Goal: Transaction & Acquisition: Purchase product/service

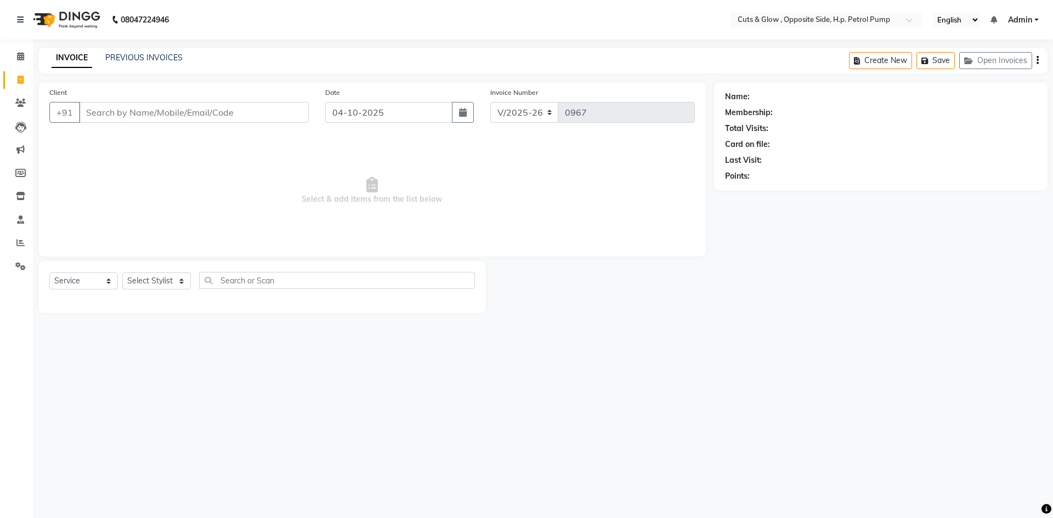
select select "6633"
select select "service"
click at [143, 118] on input "Client" at bounding box center [194, 112] width 230 height 21
type input "7380715339"
click at [262, 115] on span "Add Client" at bounding box center [280, 112] width 43 height 11
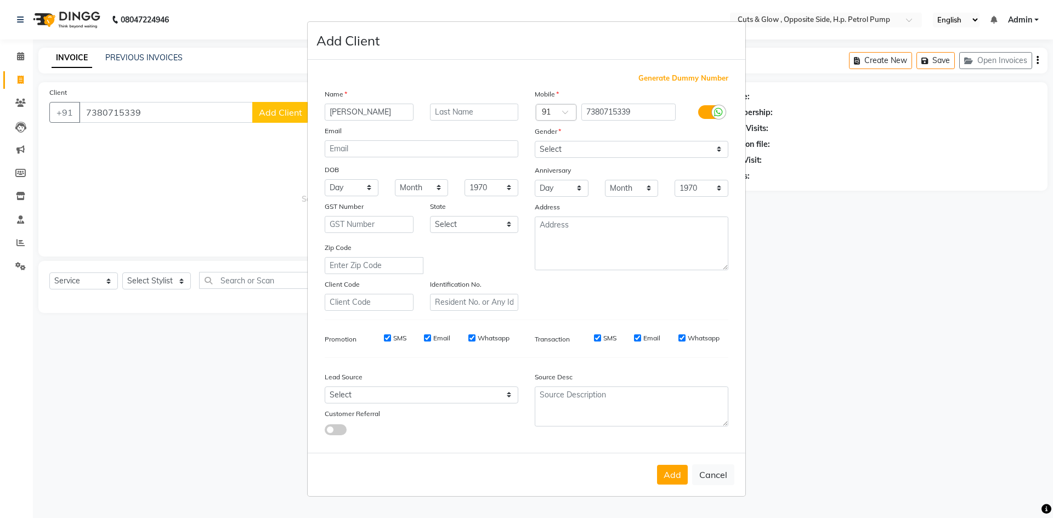
click at [337, 111] on input "[PERSON_NAME]" at bounding box center [369, 112] width 89 height 17
type input "[PERSON_NAME]"
click at [583, 149] on select "Select [DEMOGRAPHIC_DATA] [DEMOGRAPHIC_DATA] Other Prefer Not To Say" at bounding box center [632, 149] width 194 height 17
select select "[DEMOGRAPHIC_DATA]"
click at [535, 141] on select "Select [DEMOGRAPHIC_DATA] [DEMOGRAPHIC_DATA] Other Prefer Not To Say" at bounding box center [632, 149] width 194 height 17
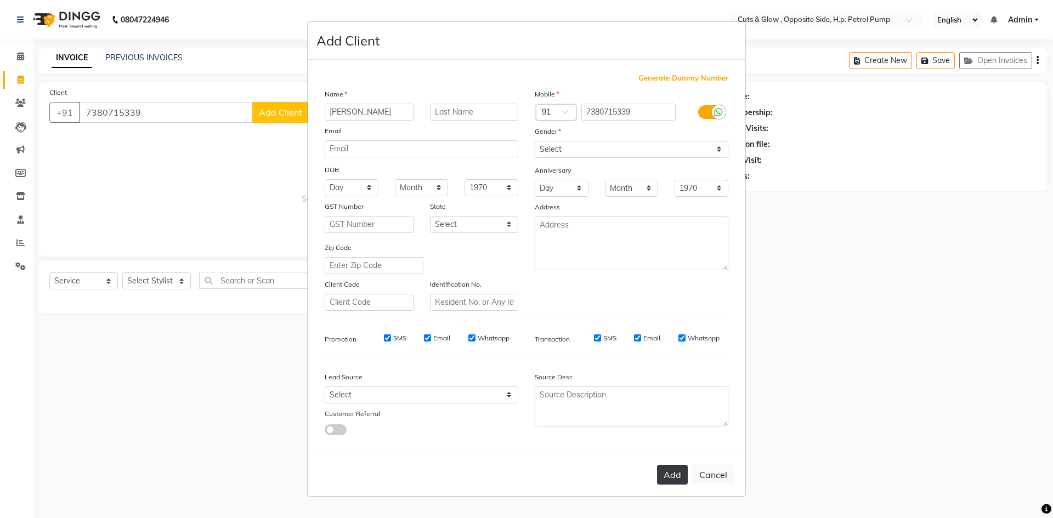
click at [680, 477] on button "Add" at bounding box center [672, 475] width 31 height 20
select select
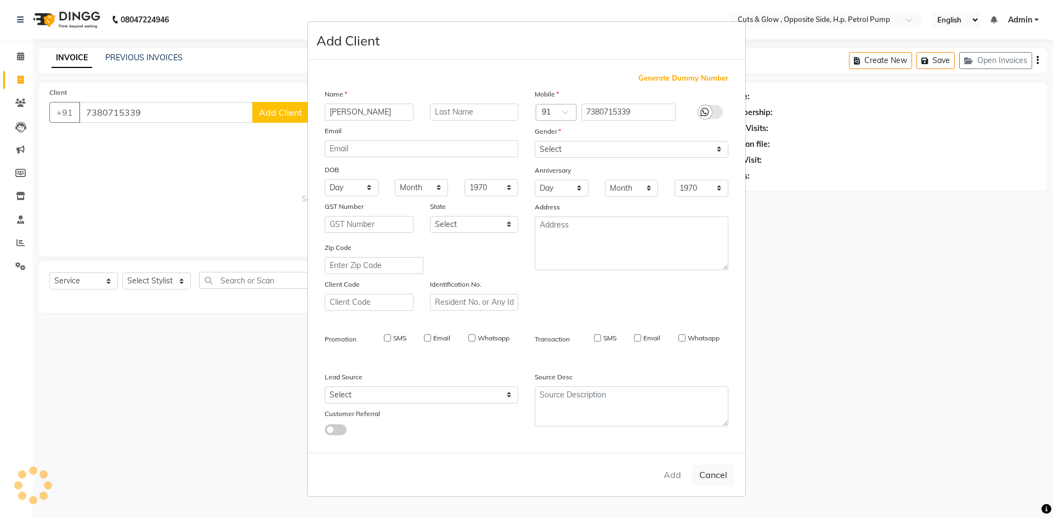
select select
checkbox input "false"
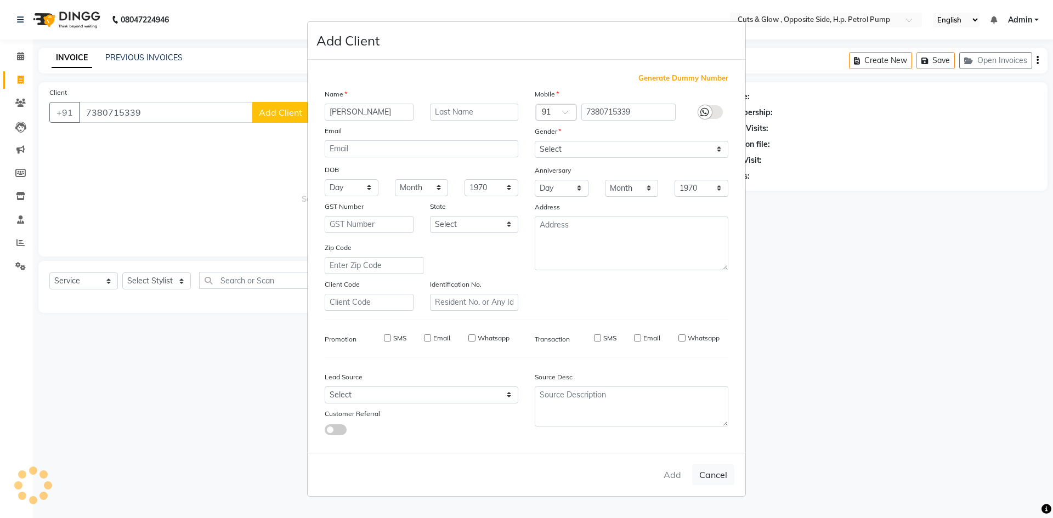
checkbox input "false"
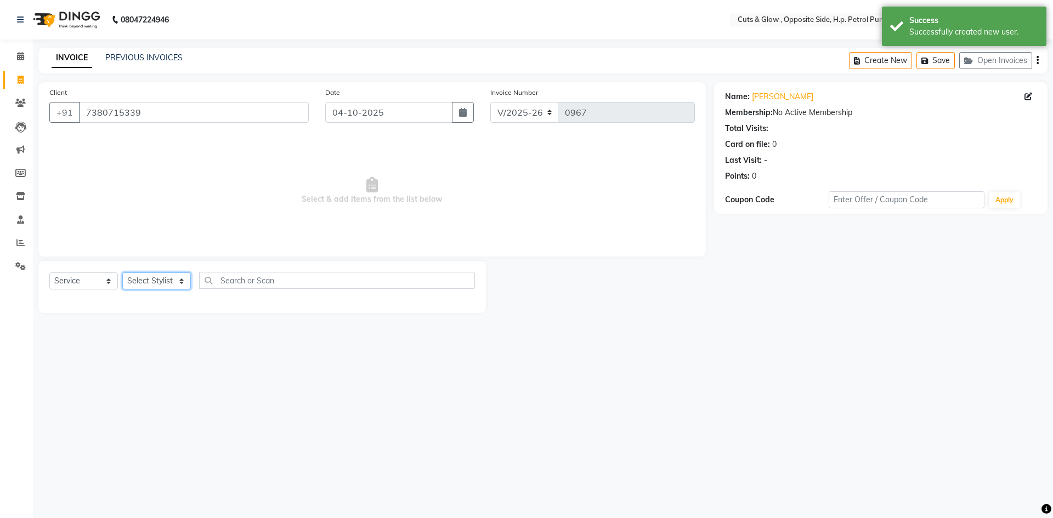
click at [155, 281] on select "Select Stylist [PERSON_NAME] [PERSON_NAME] [PERSON_NAME] [PERSON_NAME]" at bounding box center [156, 281] width 69 height 17
select select "77519"
click at [122, 273] on select "Select Stylist [PERSON_NAME] [PERSON_NAME] [PERSON_NAME] [PERSON_NAME]" at bounding box center [156, 281] width 69 height 17
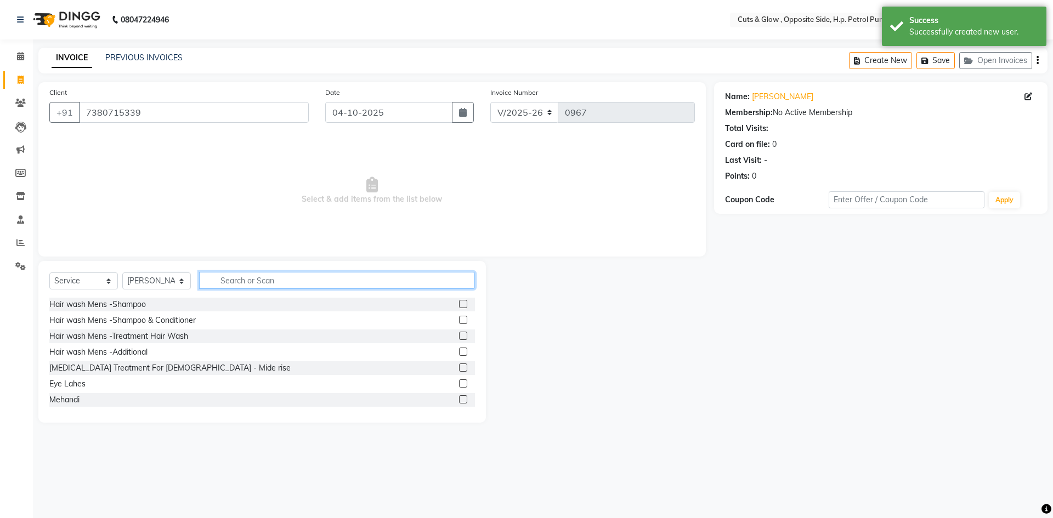
click at [270, 283] on input "text" at bounding box center [337, 280] width 276 height 17
type input "PEEL OFF"
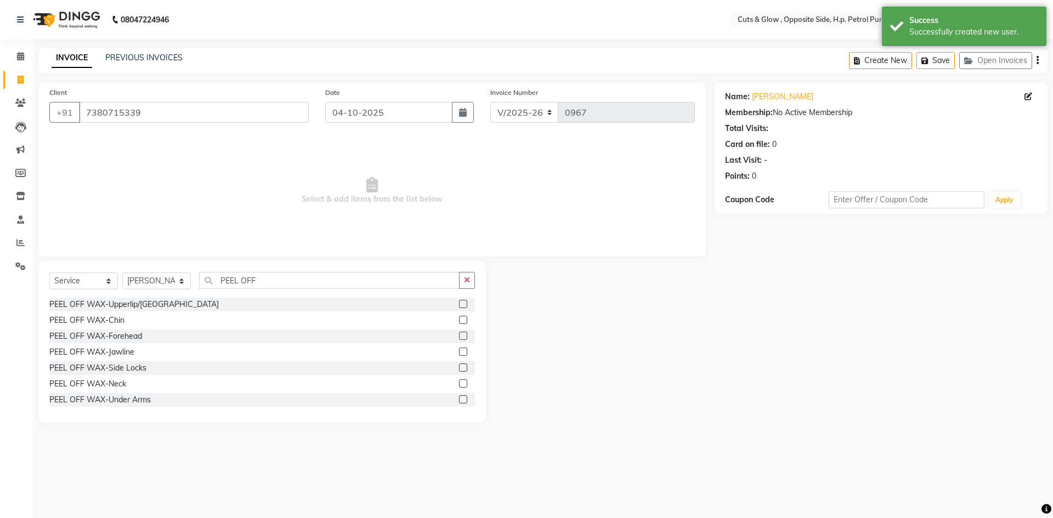
click at [459, 322] on label at bounding box center [463, 320] width 8 height 8
click at [459, 322] on input "checkbox" at bounding box center [462, 320] width 7 height 7
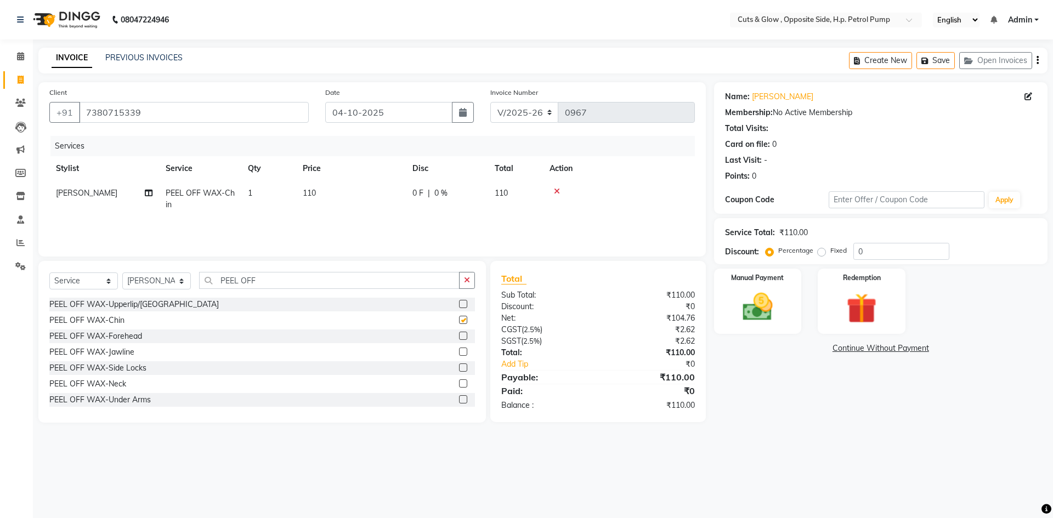
checkbox input "false"
click at [459, 304] on label at bounding box center [463, 304] width 8 height 8
click at [459, 304] on input "checkbox" at bounding box center [462, 304] width 7 height 7
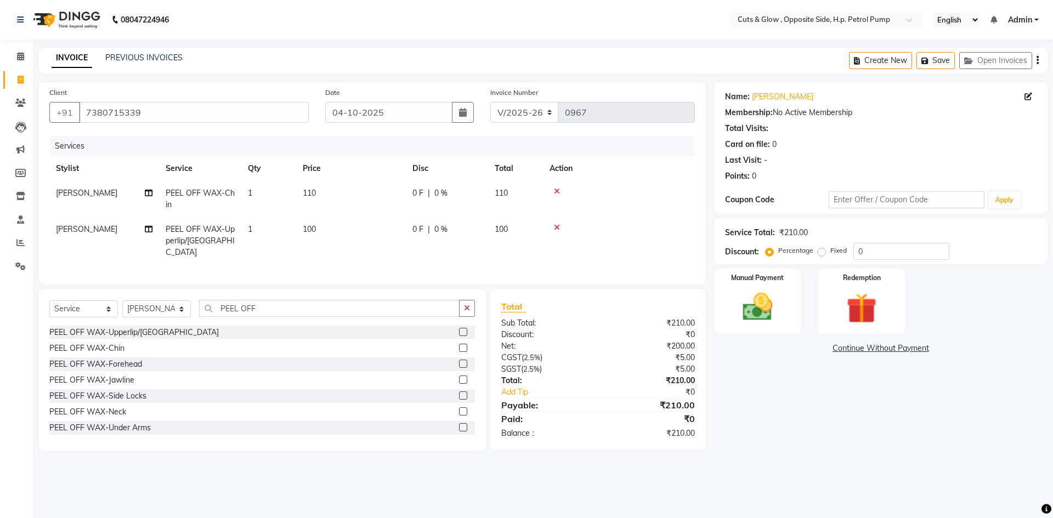
click at [459, 329] on label at bounding box center [463, 332] width 8 height 8
click at [459, 329] on input "checkbox" at bounding box center [462, 332] width 7 height 7
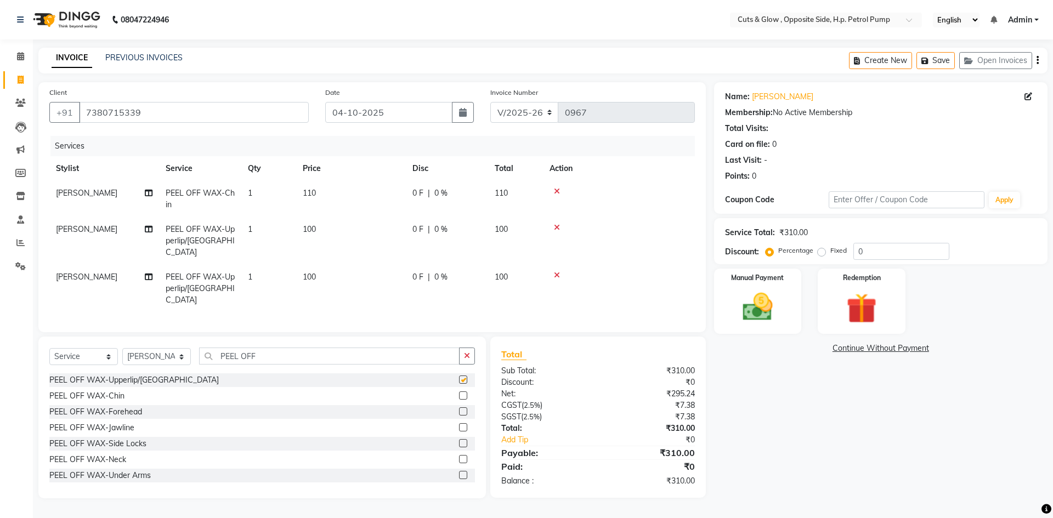
checkbox input "false"
click at [276, 348] on input "PEEL OFF" at bounding box center [329, 356] width 261 height 17
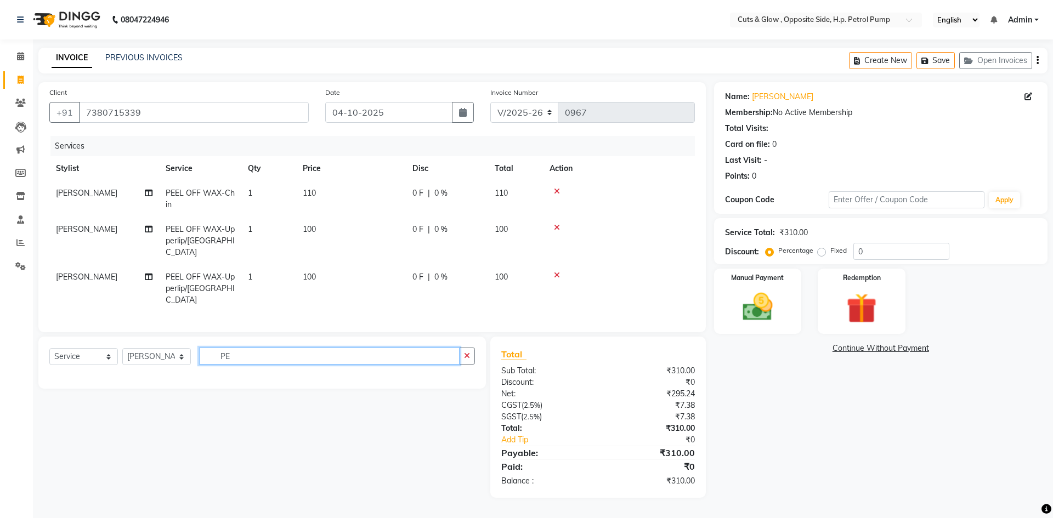
type input "P"
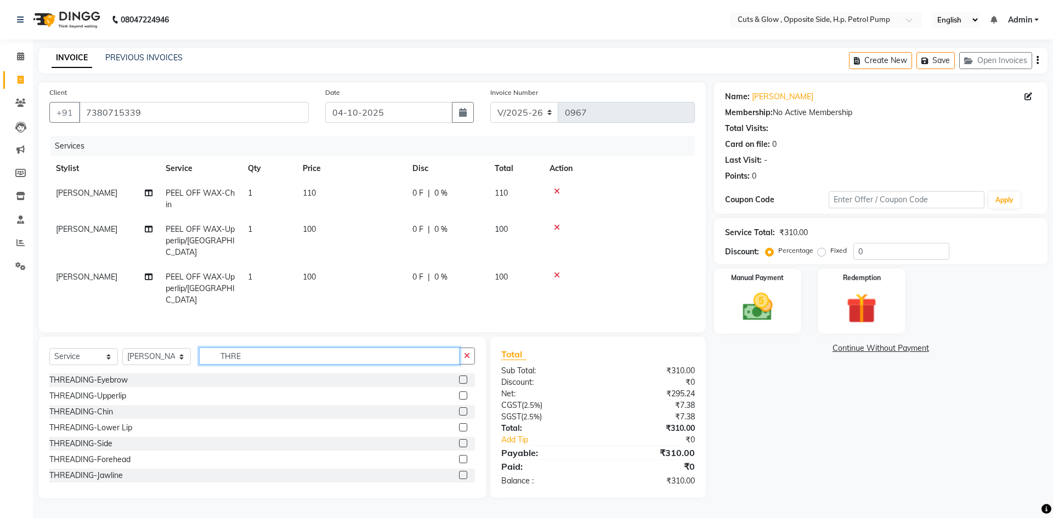
type input "THRE"
click at [459, 376] on label at bounding box center [463, 380] width 8 height 8
click at [459, 377] on input "checkbox" at bounding box center [462, 380] width 7 height 7
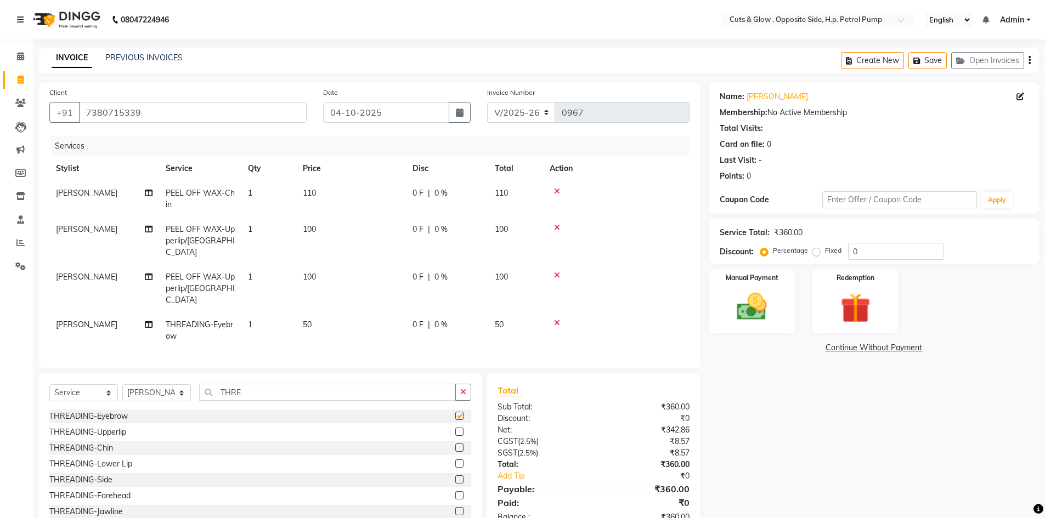
checkbox input "false"
click at [455, 491] on label at bounding box center [459, 495] width 8 height 8
click at [455, 493] on input "checkbox" at bounding box center [458, 496] width 7 height 7
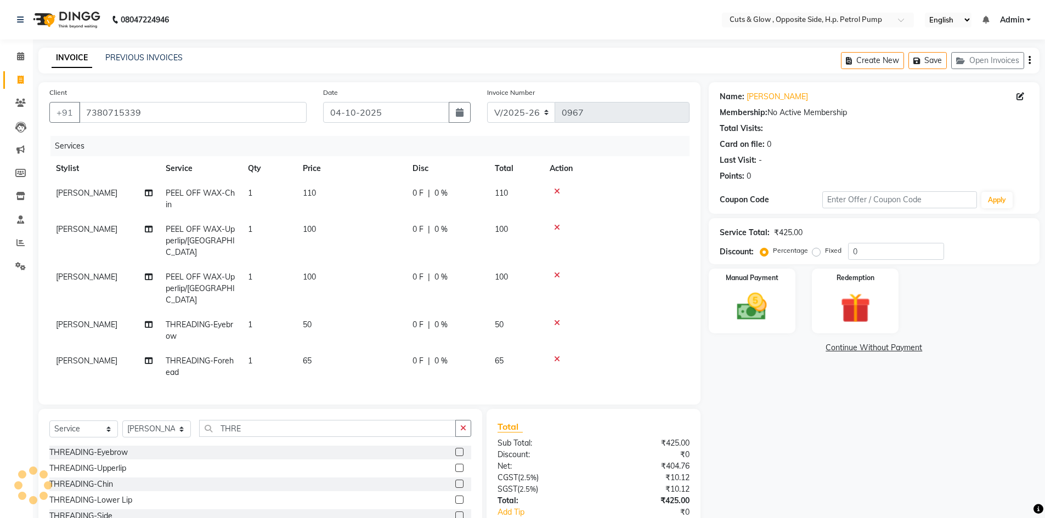
checkbox input "false"
drag, startPoint x: 206, startPoint y: 420, endPoint x: 48, endPoint y: 423, distance: 158.0
click at [41, 419] on div "Select Service Product Membership Package Voucher Prepaid Gift Card Select Styl…" at bounding box center [260, 490] width 444 height 162
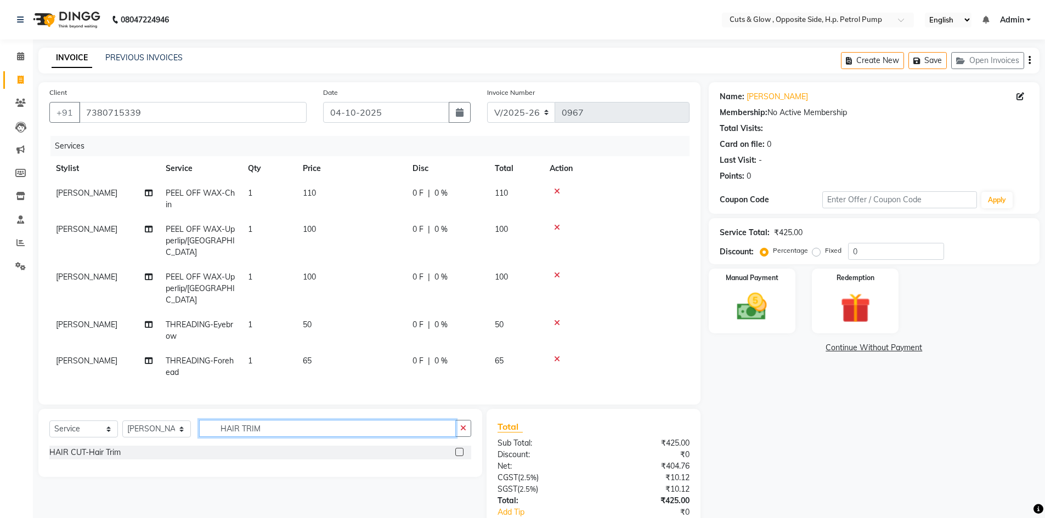
type input "HAIR TRIM"
click at [460, 448] on label at bounding box center [459, 452] width 8 height 8
click at [460, 449] on input "checkbox" at bounding box center [458, 452] width 7 height 7
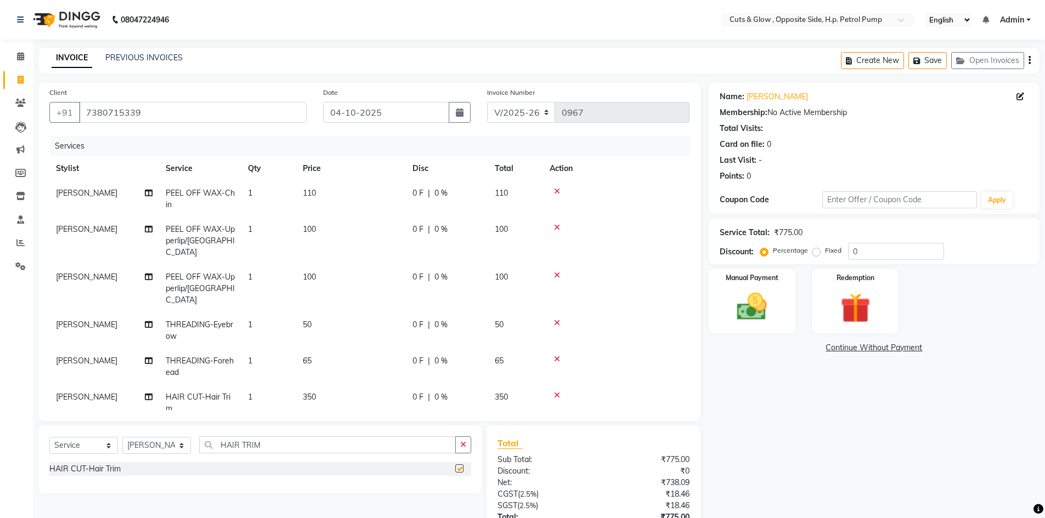
scroll to position [5, 0]
checkbox input "false"
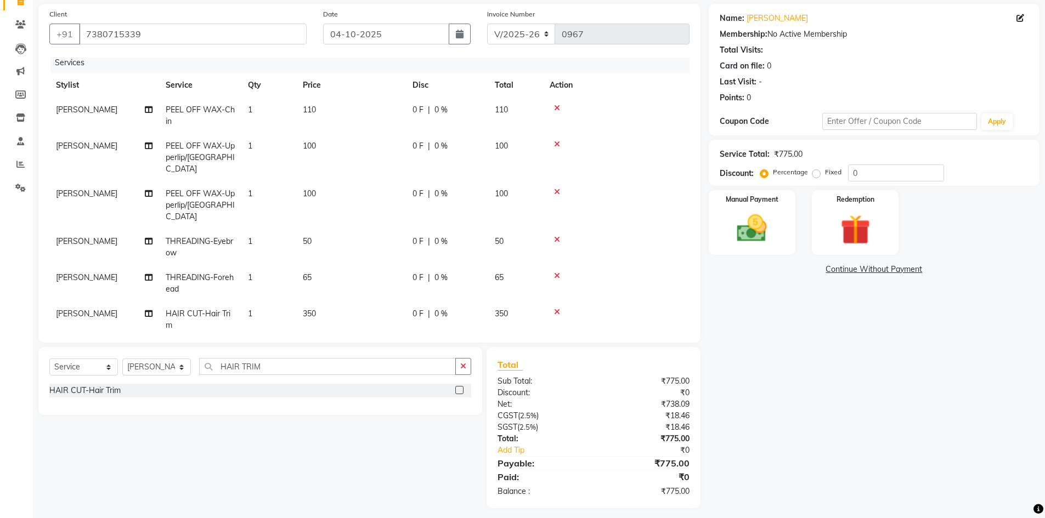
scroll to position [85, 0]
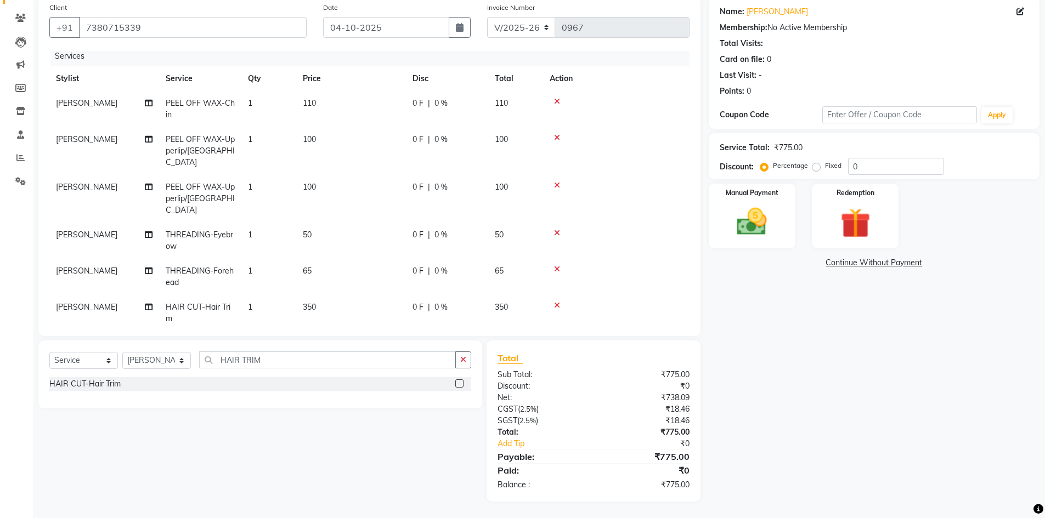
click at [97, 302] on span "[PERSON_NAME]" at bounding box center [86, 307] width 61 height 10
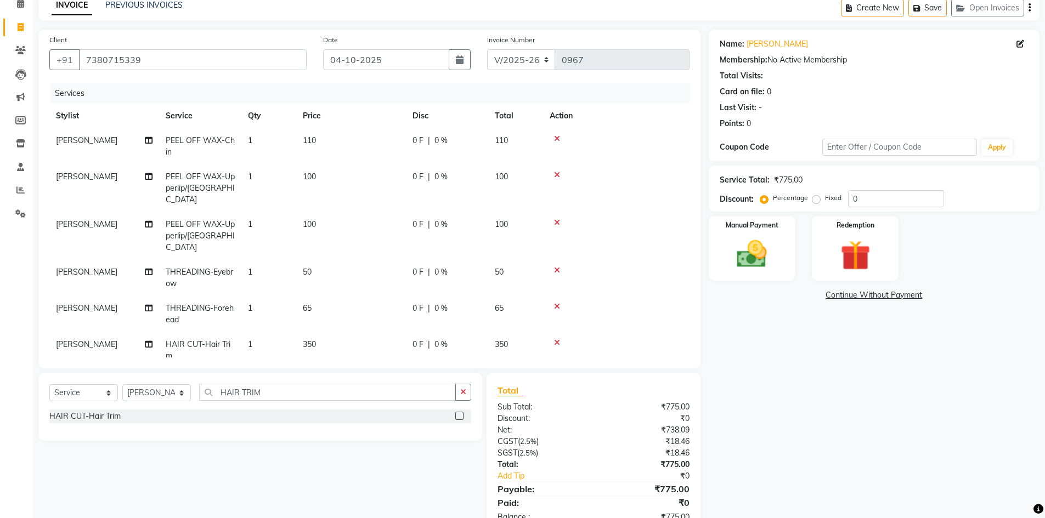
select select "77519"
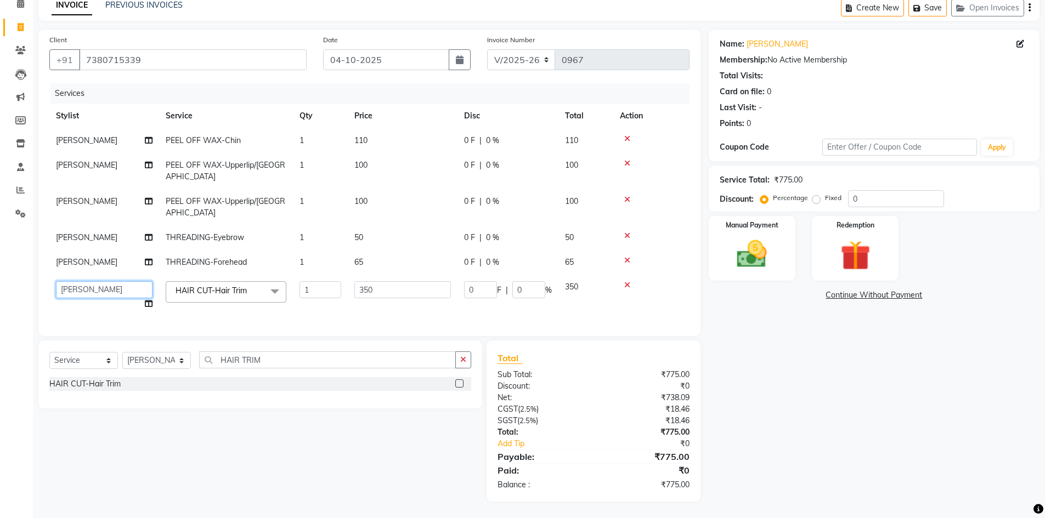
click at [97, 286] on select "[PERSON_NAME] [PERSON_NAME] Priyanka Goswami [PERSON_NAME] [PERSON_NAME] Vishal" at bounding box center [104, 289] width 97 height 17
select select "92372"
drag, startPoint x: 851, startPoint y: 440, endPoint x: 827, endPoint y: 346, distance: 97.2
click at [851, 439] on div "Name: [PERSON_NAME] Membership: No Active Membership Total Visits: Card on file…" at bounding box center [878, 266] width 339 height 472
click at [737, 251] on img at bounding box center [752, 254] width 50 height 36
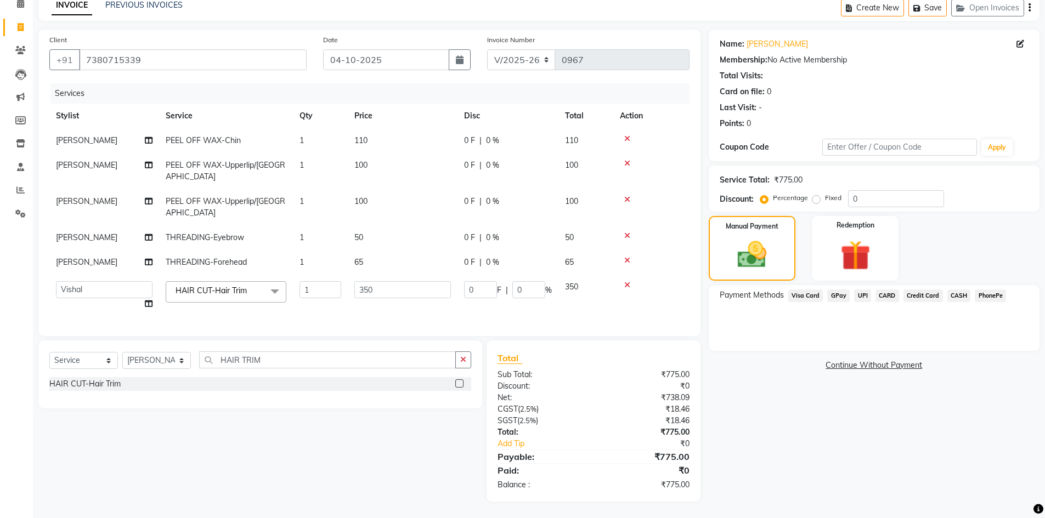
click at [860, 294] on span "UPI" at bounding box center [862, 296] width 17 height 13
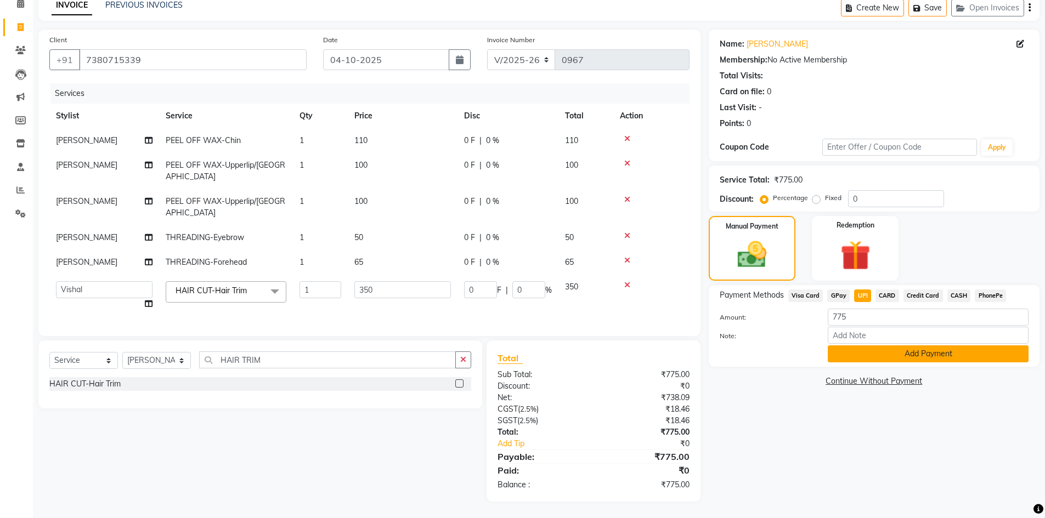
click at [897, 353] on button "Add Payment" at bounding box center [928, 354] width 201 height 17
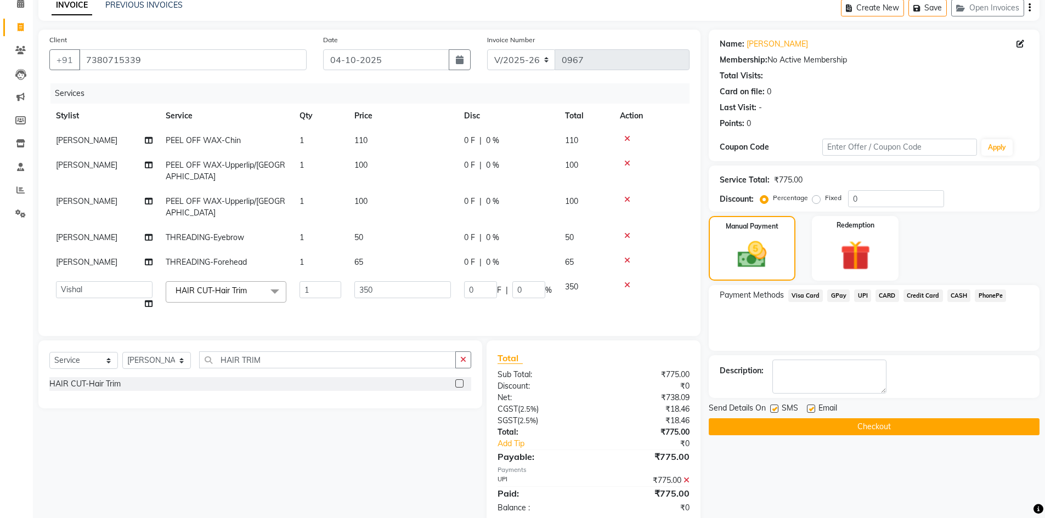
click at [917, 427] on button "Checkout" at bounding box center [874, 427] width 331 height 17
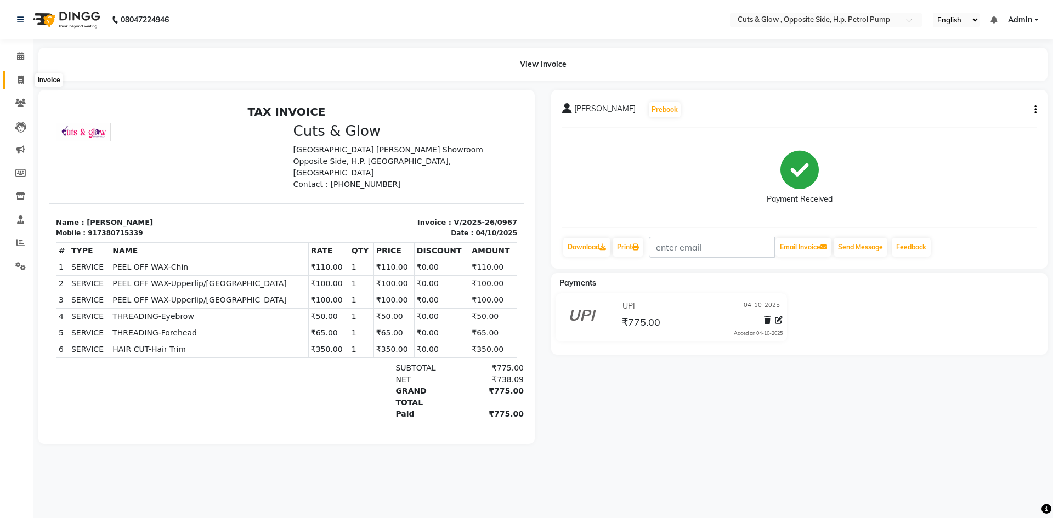
click at [18, 82] on icon at bounding box center [21, 80] width 6 height 8
select select "service"
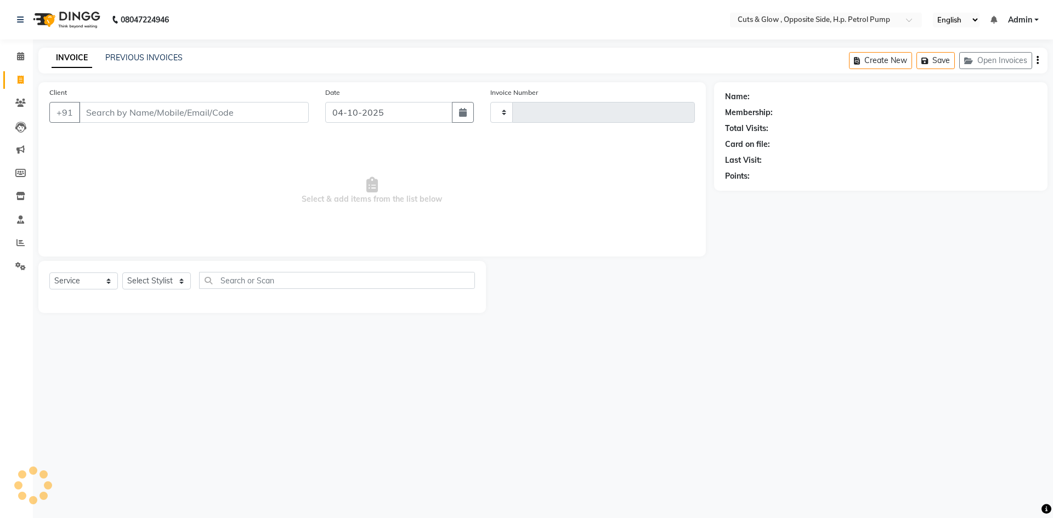
type input "0968"
select select "6633"
click at [148, 57] on link "PREVIOUS INVOICES" at bounding box center [143, 58] width 77 height 10
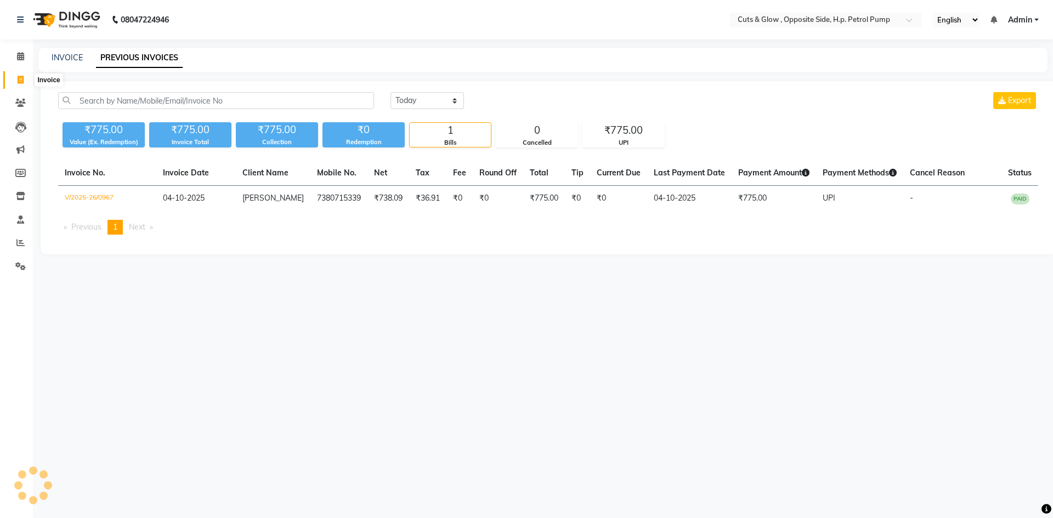
click at [13, 79] on span at bounding box center [20, 80] width 19 height 13
select select "6633"
select select "service"
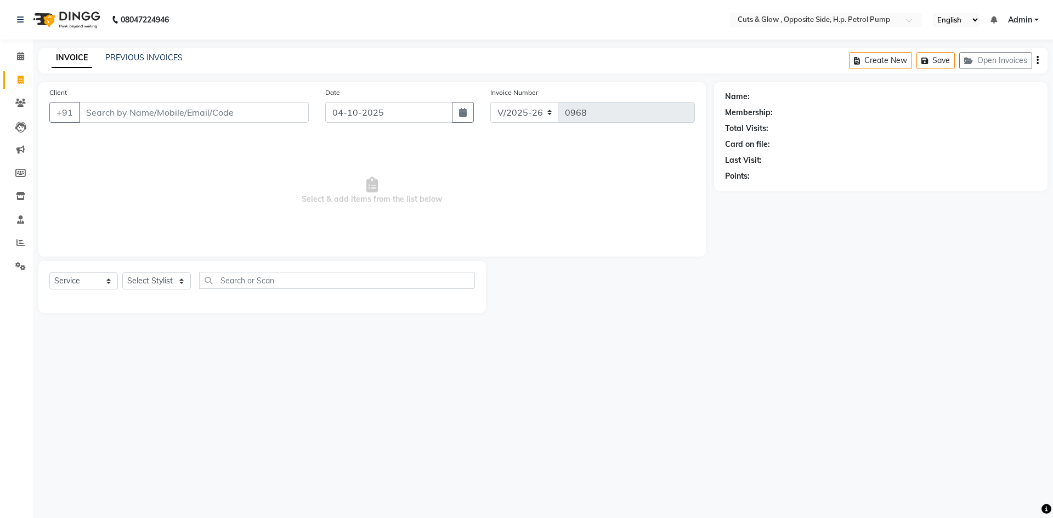
click at [934, 382] on div "08047224946 Select Location × Cuts & Glow , Opposite Side, H.p. Petrol Pump Eng…" at bounding box center [526, 259] width 1053 height 518
